Goal: Task Accomplishment & Management: Complete application form

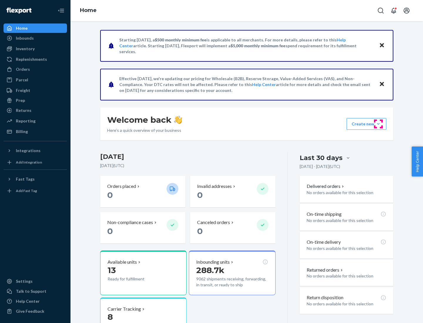
click at [378, 124] on button "Create new Create new inbound Create new order Create new product" at bounding box center [366, 124] width 40 height 12
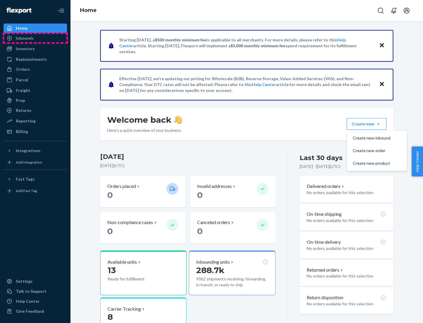
click at [35, 38] on div "Inbounds" at bounding box center [35, 38] width 62 height 8
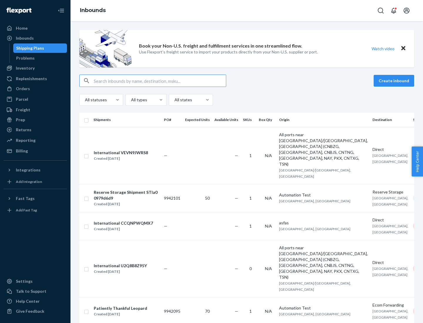
click at [395, 81] on button "Create inbound" at bounding box center [393, 81] width 41 height 12
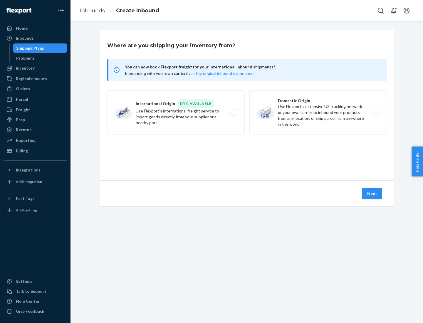
click at [318, 112] on label "Domestic Origin Use Flexport’s extensive US trucking network or your own carrie…" at bounding box center [317, 112] width 137 height 44
click at [375, 112] on input "Domestic Origin Use Flexport’s extensive US trucking network or your own carrie…" at bounding box center [377, 113] width 4 height 4
radio input "true"
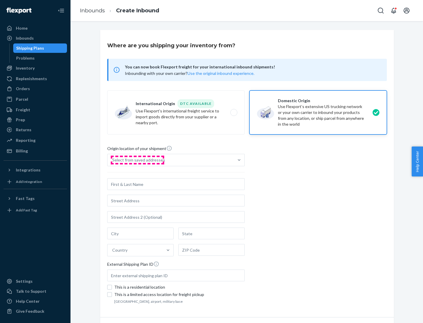
click at [137, 160] on div "Select from saved addresses" at bounding box center [138, 160] width 53 height 6
click at [113, 160] on input "Select from saved addresses" at bounding box center [112, 160] width 1 height 6
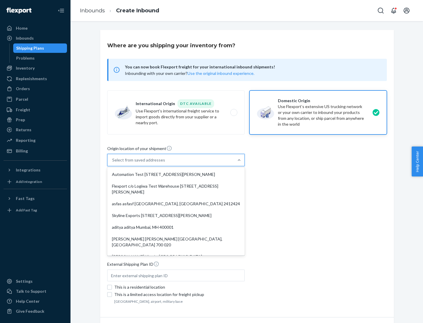
scroll to position [2, 0]
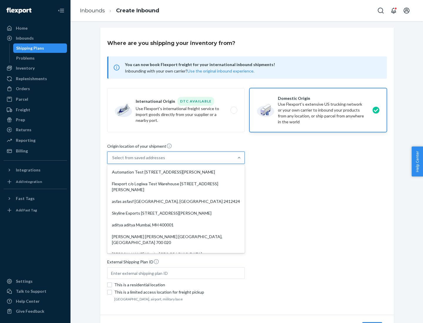
click at [176, 172] on div "Automation Test [STREET_ADDRESS][PERSON_NAME]" at bounding box center [175, 172] width 135 height 12
click at [113, 161] on input "option Automation Test [STREET_ADDRESS][PERSON_NAME]. 9 results available. Use …" at bounding box center [112, 158] width 1 height 6
type input "Automation Test"
type input "9th Floor"
type input "[GEOGRAPHIC_DATA]"
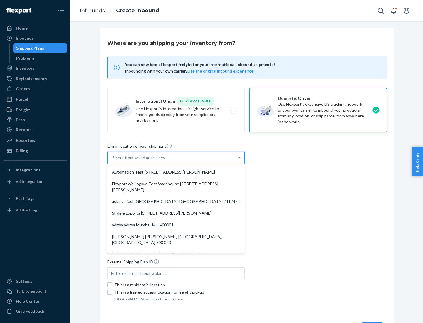
type input "CA"
type input "94104"
type input "[STREET_ADDRESS][PERSON_NAME]"
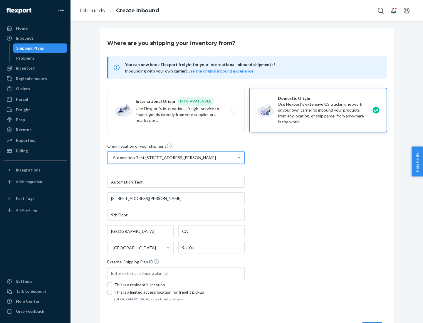
scroll to position [34, 0]
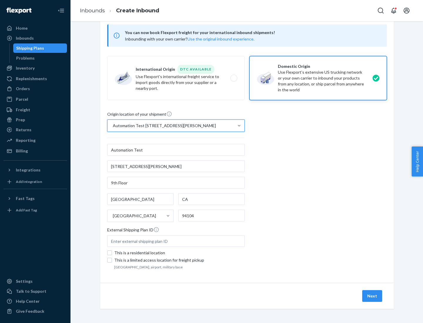
click at [372, 296] on button "Next" at bounding box center [372, 296] width 20 height 12
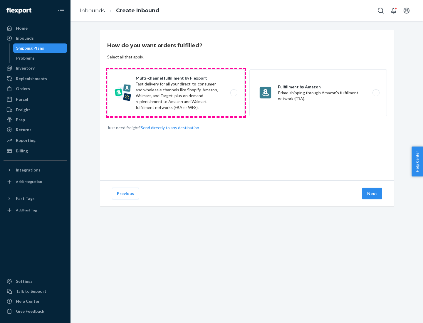
click at [176, 93] on label "Multi-channel fulfillment by Flexport Fast delivery for all your direct-to-cons…" at bounding box center [175, 92] width 137 height 47
click at [233, 93] on input "Multi-channel fulfillment by Flexport Fast delivery for all your direct-to-cons…" at bounding box center [235, 93] width 4 height 4
radio input "true"
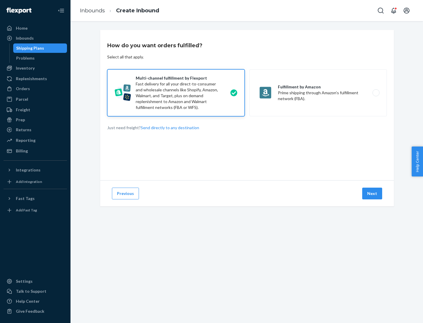
click at [372, 193] on button "Next" at bounding box center [372, 194] width 20 height 12
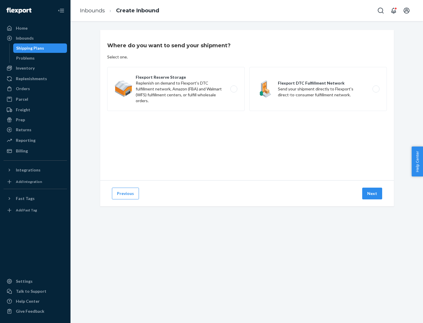
click at [318, 89] on label "Flexport DTC Fulfillment Network Send your shipment directly to Flexport's dire…" at bounding box center [317, 89] width 137 height 44
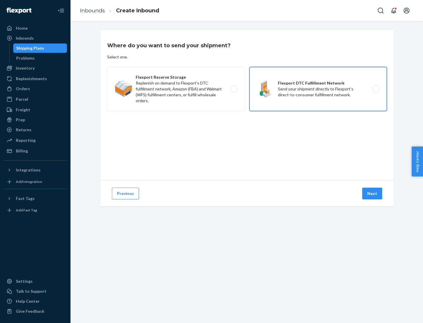
click at [375, 89] on input "Flexport DTC Fulfillment Network Send your shipment directly to Flexport's dire…" at bounding box center [377, 89] width 4 height 4
radio input "true"
click at [372, 193] on button "Next" at bounding box center [372, 194] width 20 height 12
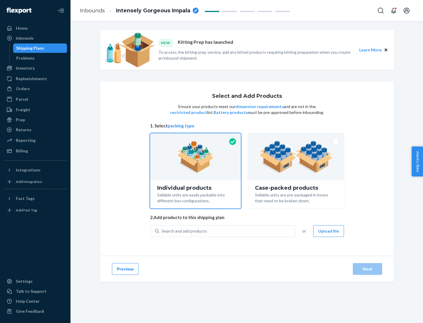
click at [296, 157] on img at bounding box center [295, 157] width 73 height 32
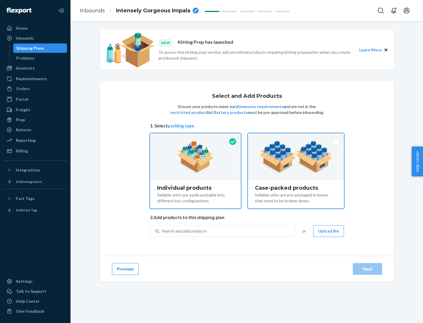
click at [296, 137] on input "Case-packed products Sellable units are pre-packaged in boxes that need to be b…" at bounding box center [296, 135] width 4 height 4
radio input "true"
radio input "false"
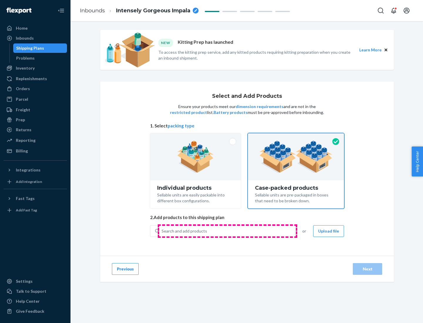
click at [227, 231] on div "Search and add products" at bounding box center [227, 231] width 136 height 11
click at [162, 231] on input "Search and add products" at bounding box center [161, 231] width 1 height 6
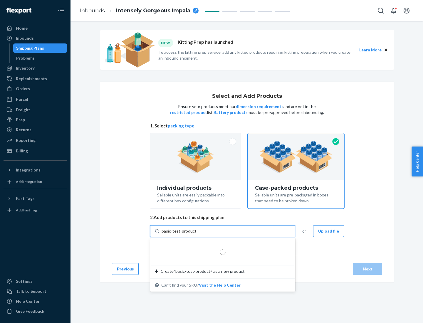
type input "basic-test-product-1"
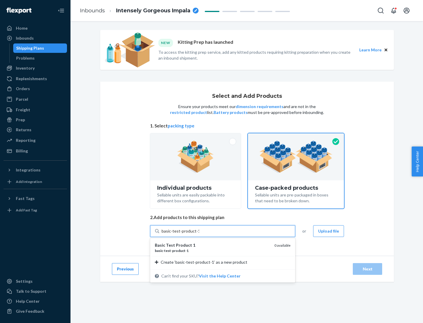
click at [212, 250] on div "basic - test - product - 1" at bounding box center [212, 250] width 115 height 5
click at [199, 234] on input "basic-test-product-1" at bounding box center [180, 231] width 38 height 6
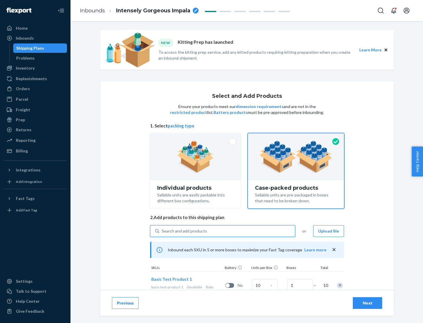
scroll to position [21, 0]
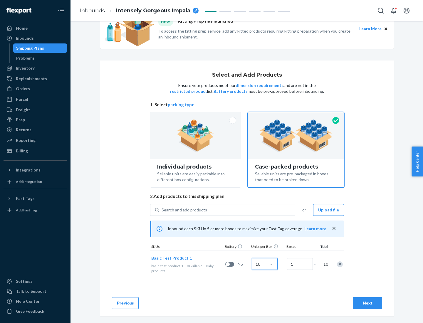
type input "10"
type input "7"
click at [367, 303] on div "Next" at bounding box center [367, 303] width 19 height 6
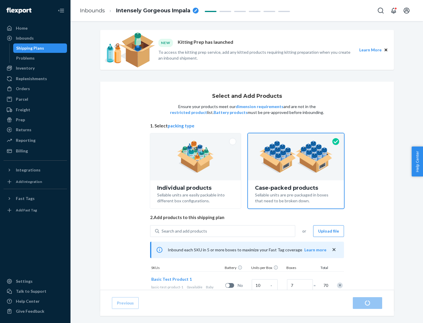
radio input "true"
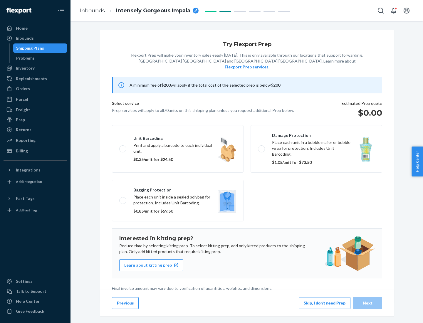
scroll to position [1, 0]
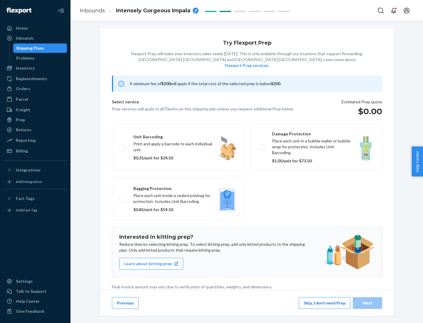
click at [178, 187] on label "Bagging protection Place each unit inside a sealed polybag for protection. Incl…" at bounding box center [178, 199] width 132 height 42
click at [123, 197] on input "Bagging protection Place each unit inside a sealed polybag for protection. Incl…" at bounding box center [121, 199] width 4 height 4
checkbox input "true"
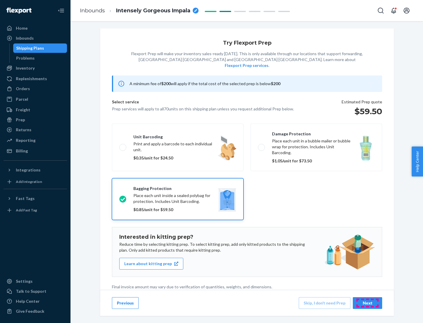
click at [367, 303] on div "Next" at bounding box center [367, 303] width 19 height 6
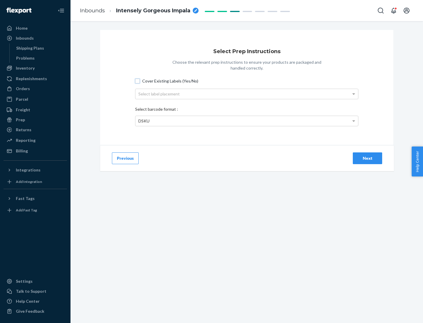
click at [137, 81] on input "Cover Existing Labels (Yes/No)" at bounding box center [137, 81] width 5 height 5
checkbox input "true"
click at [247, 94] on div "Select label placement" at bounding box center [246, 94] width 223 height 10
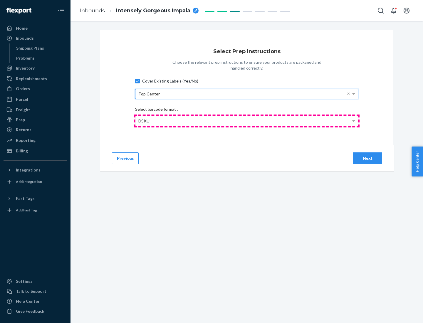
click at [247, 121] on div "DSKU" at bounding box center [246, 121] width 223 height 10
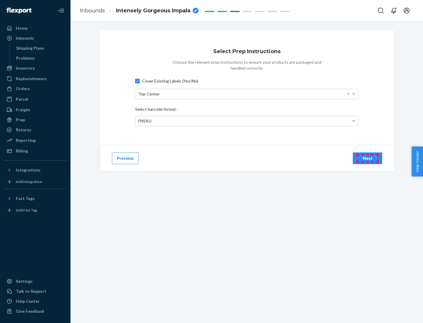
click at [367, 158] on div "Next" at bounding box center [367, 158] width 19 height 6
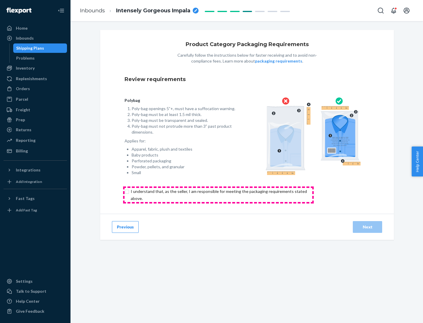
click at [218, 195] on input "checkbox" at bounding box center [221, 195] width 195 height 14
checkbox input "true"
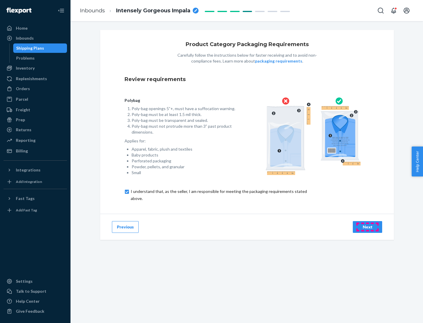
click at [367, 227] on div "Next" at bounding box center [367, 227] width 19 height 6
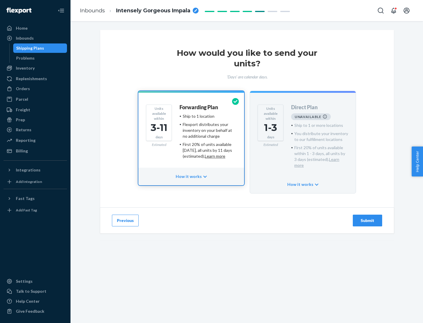
click at [199, 107] on h4 "Forwarding Plan" at bounding box center [198, 108] width 38 height 6
click at [367, 218] on div "Submit" at bounding box center [367, 221] width 19 height 6
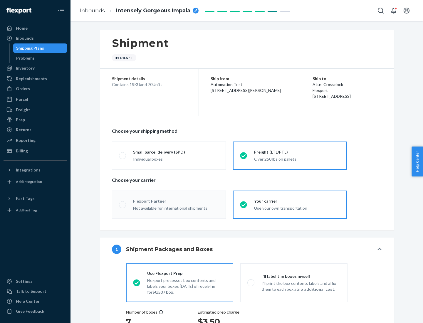
radio input "true"
radio input "false"
radio input "true"
radio input "false"
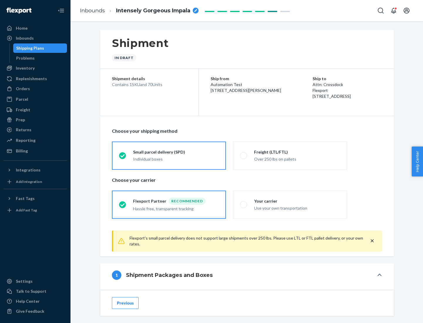
click at [290, 155] on div "Over 250 lbs on pallets" at bounding box center [297, 158] width 86 height 7
click at [244, 155] on input "Freight (LTL/FTL) Over 250 lbs on pallets" at bounding box center [242, 156] width 4 height 4
radio input "true"
radio input "false"
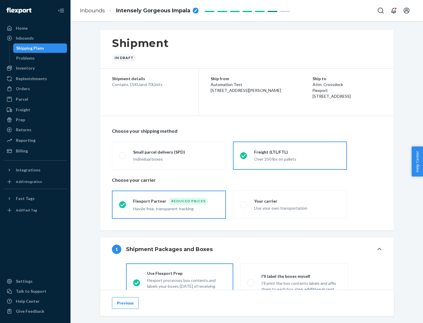
scroll to position [33, 0]
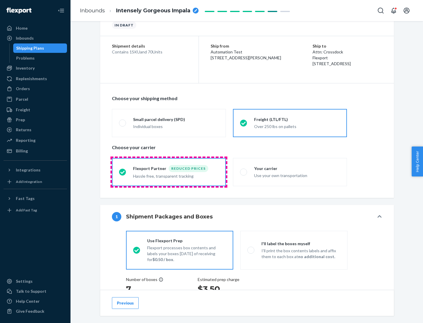
click at [169, 172] on div "Hassle free, transparent tracking" at bounding box center [176, 175] width 86 height 7
click at [123, 172] on input "Flexport Partner Reduced prices Hassle free, transparent tracking" at bounding box center [121, 172] width 4 height 4
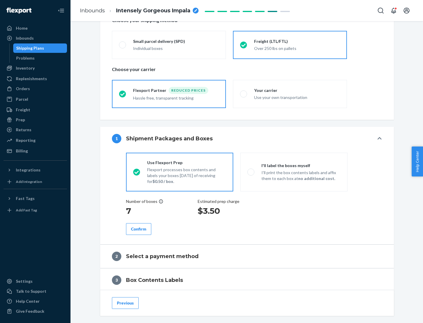
click at [294, 172] on p "I’ll print the box contents labels and affix them to each box at no additional …" at bounding box center [300, 176] width 79 height 12
click at [251, 172] on input "I'll label the boxes myself I’ll print the box contents labels and affix them t…" at bounding box center [249, 172] width 4 height 4
radio input "true"
radio input "false"
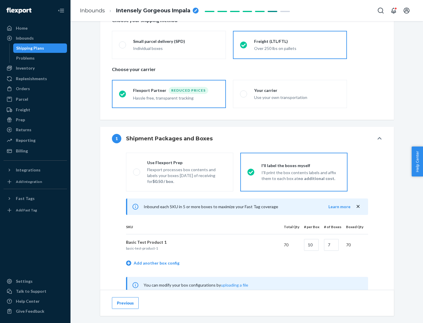
scroll to position [183, 0]
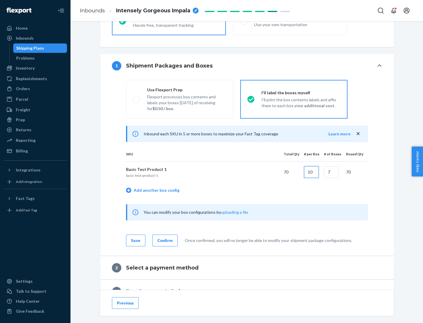
type input "10"
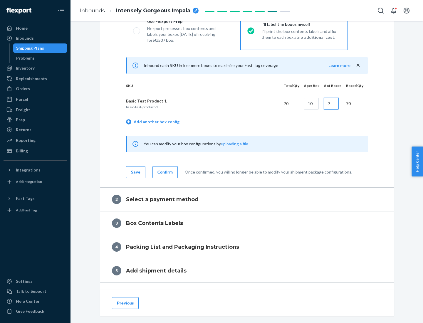
type input "7"
click at [164, 172] on div "Confirm" at bounding box center [164, 172] width 15 height 6
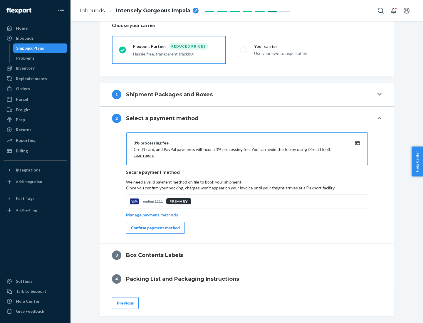
scroll to position [210, 0]
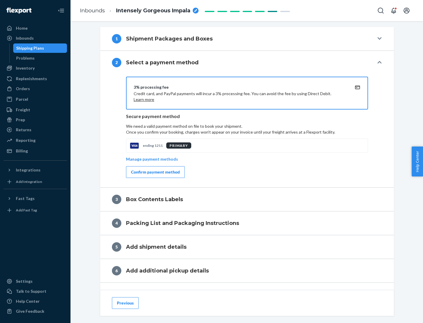
click at [155, 172] on div "Confirm payment method" at bounding box center [155, 172] width 49 height 6
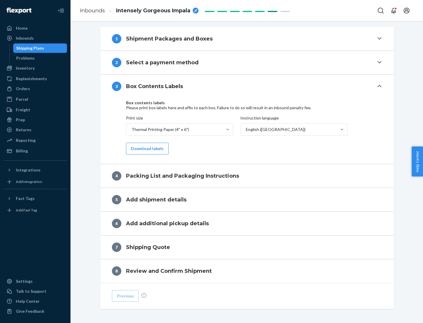
scroll to position [187, 0]
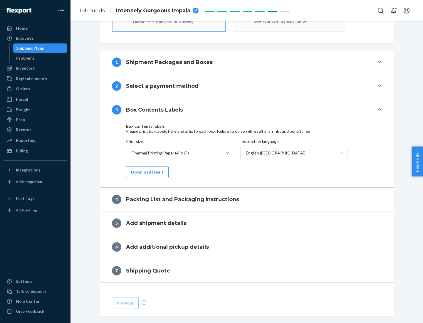
click at [146, 172] on button "Download labels" at bounding box center [147, 172] width 43 height 12
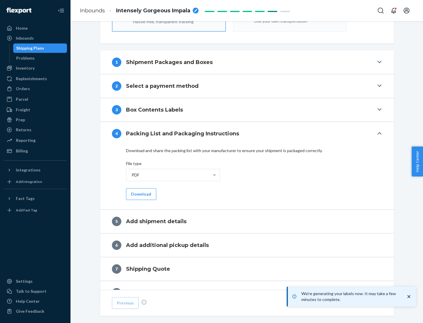
scroll to position [209, 0]
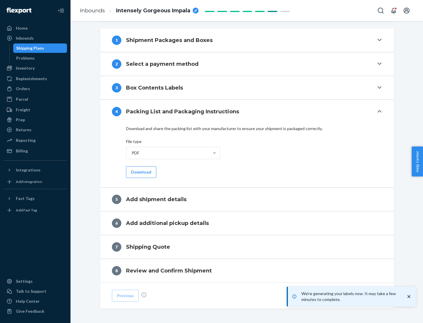
click at [140, 172] on button "Download" at bounding box center [141, 172] width 30 height 12
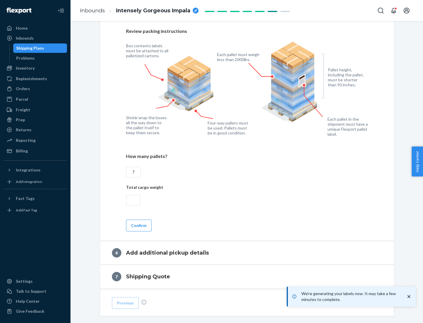
scroll to position [405, 0]
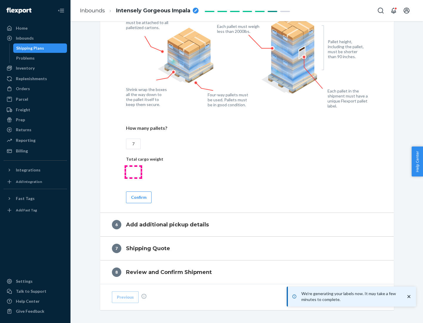
type input "7"
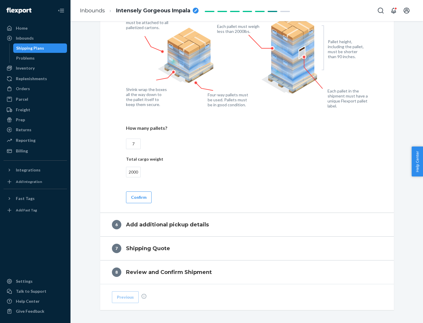
scroll to position [430, 0]
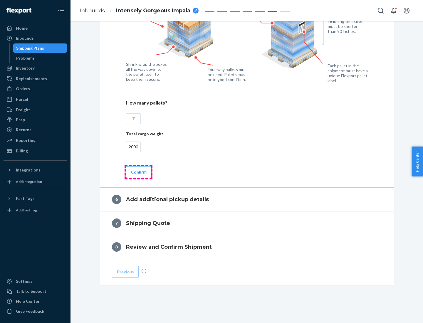
type input "2000"
click at [138, 172] on button "Confirm" at bounding box center [139, 172] width 26 height 12
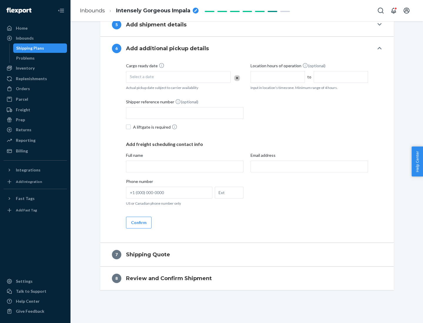
scroll to position [225, 0]
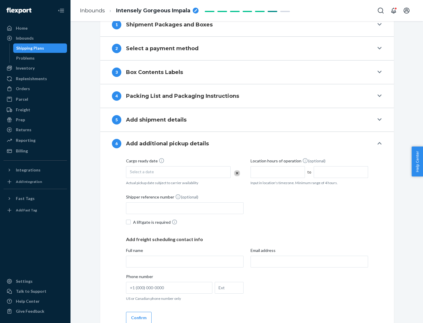
click at [178, 172] on div "Select a date" at bounding box center [178, 172] width 105 height 12
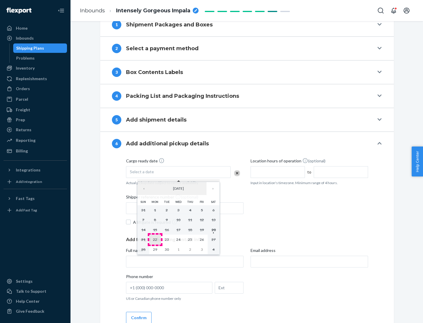
click at [155, 239] on abbr "22" at bounding box center [155, 239] width 4 height 4
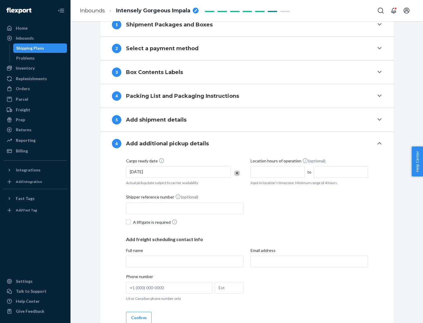
scroll to position [314, 0]
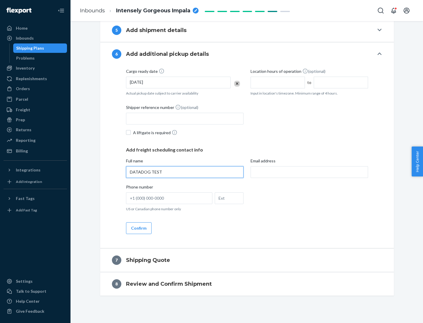
type input "DATADOG TEST"
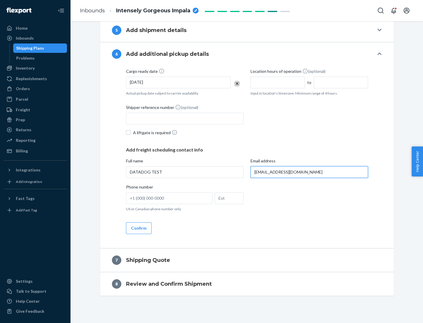
scroll to position [320, 0]
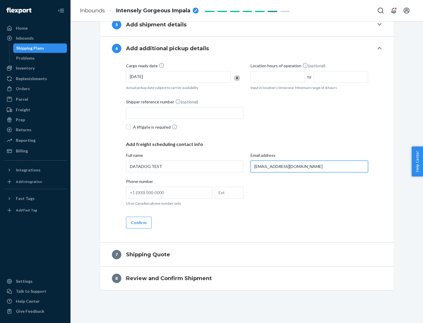
type input "[EMAIL_ADDRESS][DOMAIN_NAME]"
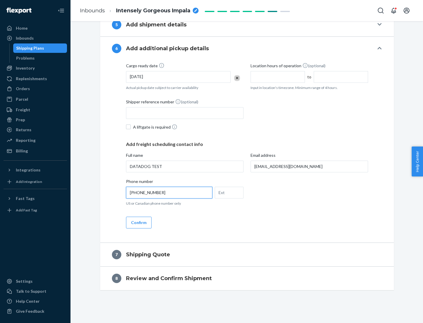
type input "[PHONE_NUMBER]"
click at [138, 222] on button "Confirm" at bounding box center [139, 223] width 26 height 12
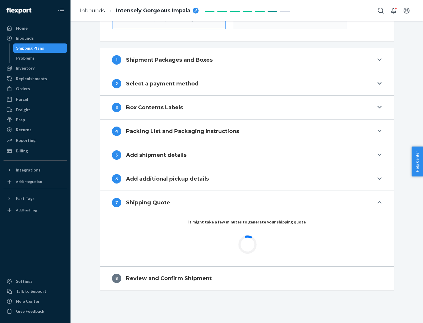
scroll to position [210, 0]
